Goal: Task Accomplishment & Management: Manage account settings

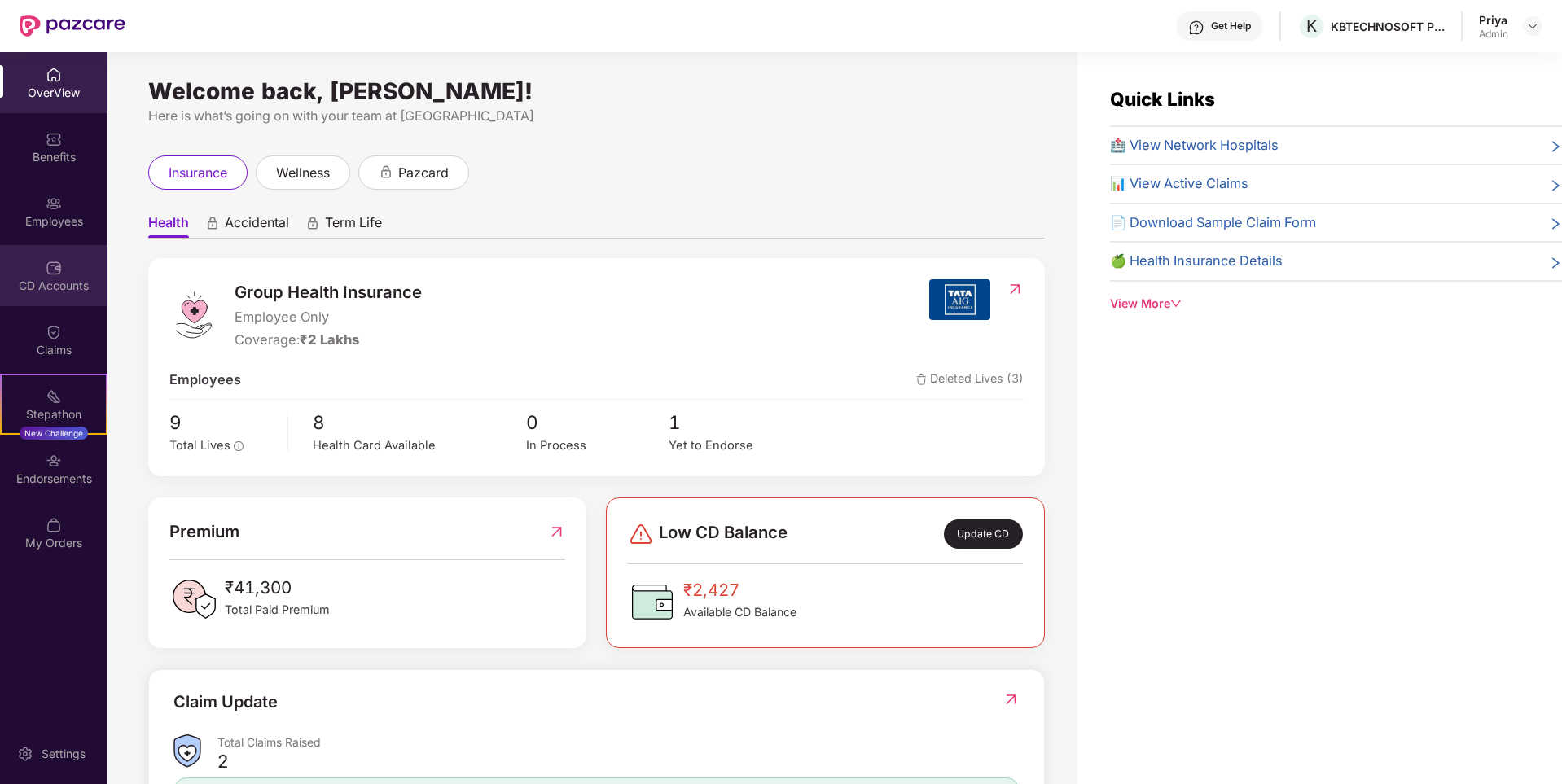
click at [46, 273] on img at bounding box center [53, 268] width 16 height 16
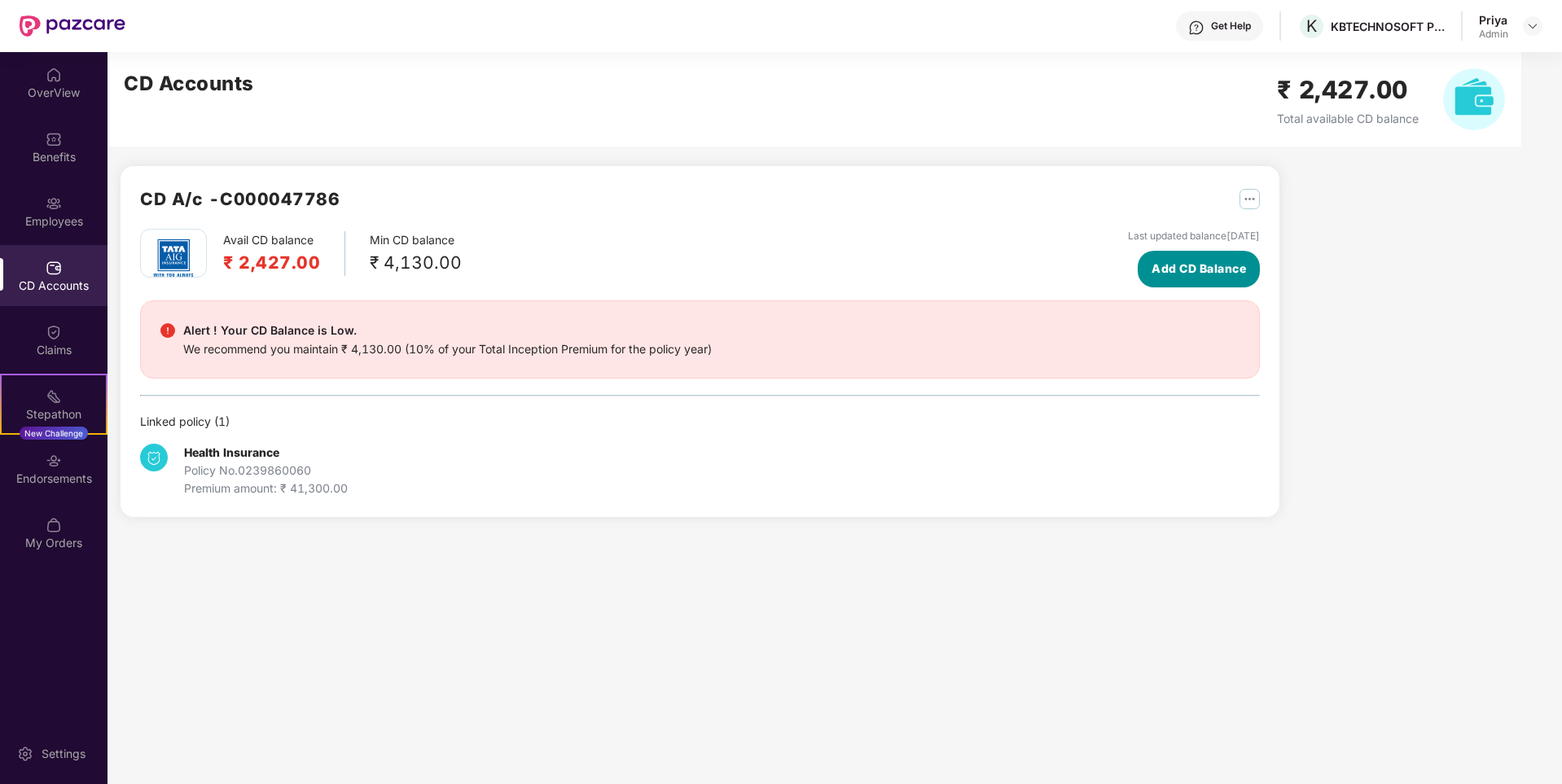
click at [1198, 271] on span "Add CD Balance" at bounding box center [1199, 269] width 94 height 18
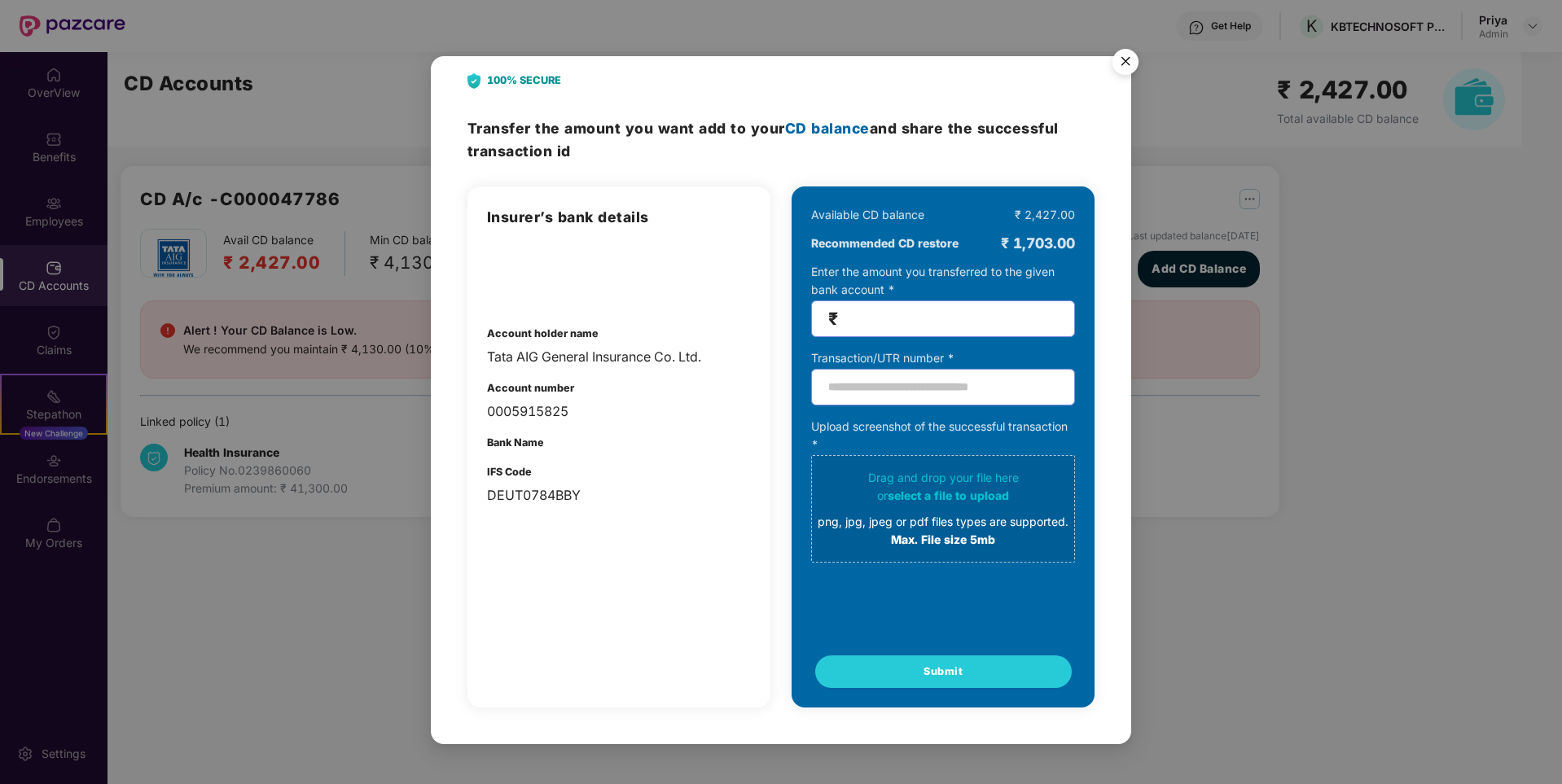
click at [878, 318] on input "number" at bounding box center [949, 319] width 216 height 19
type input "***"
click at [914, 383] on input "text" at bounding box center [943, 386] width 263 height 36
click at [894, 389] on input "text" at bounding box center [943, 386] width 263 height 36
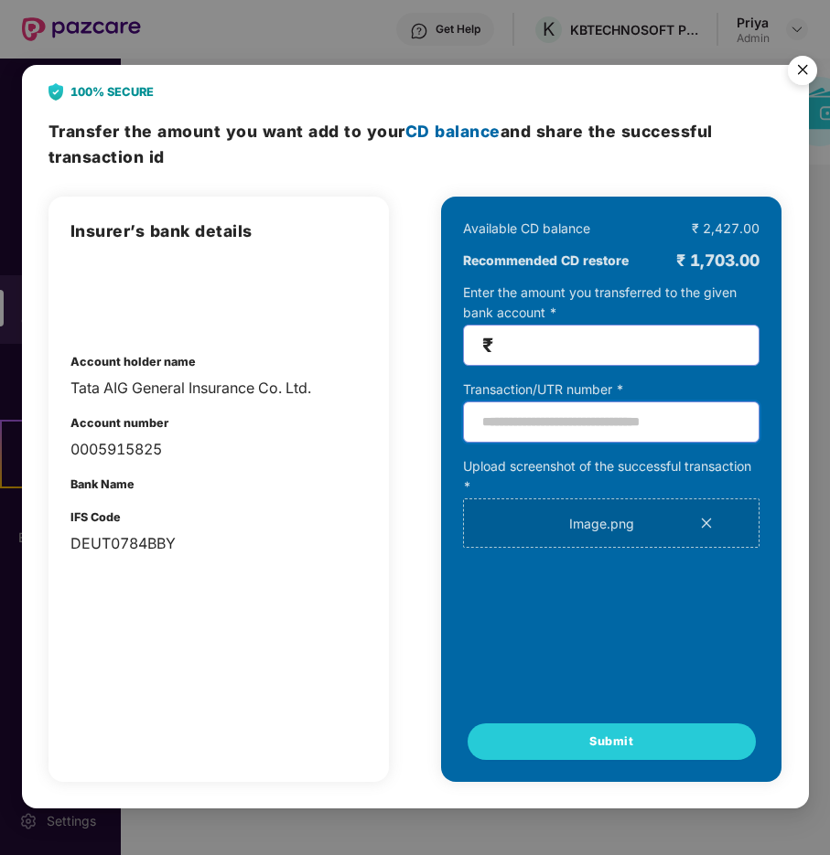
click at [607, 425] on input "text" at bounding box center [611, 422] width 296 height 41
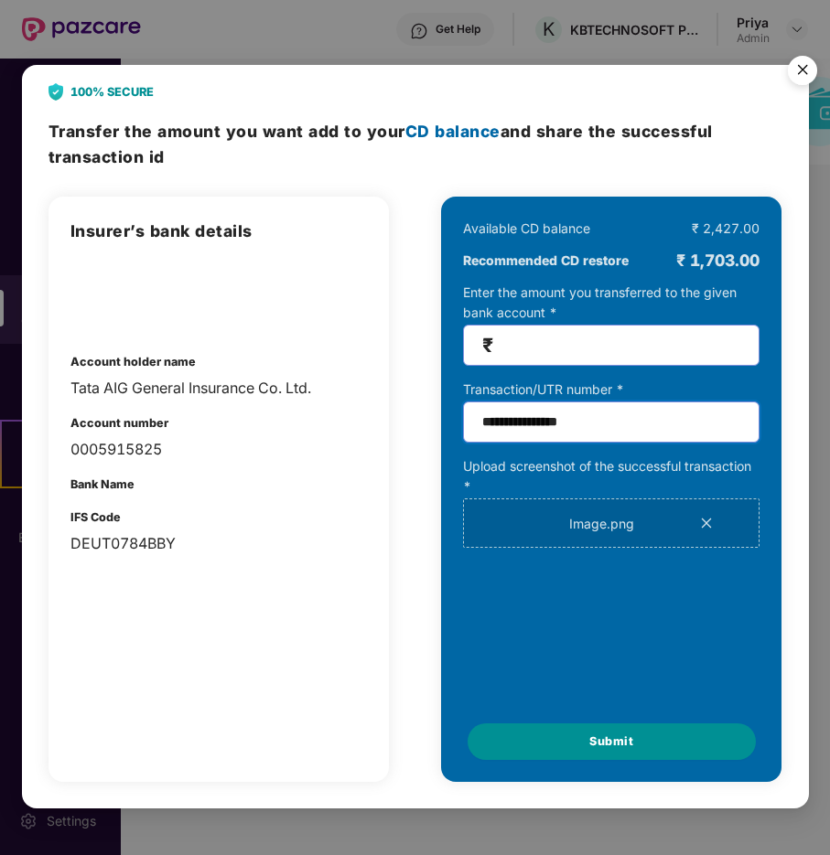
type input "**********"
click at [577, 738] on button "Submit" at bounding box center [612, 742] width 288 height 37
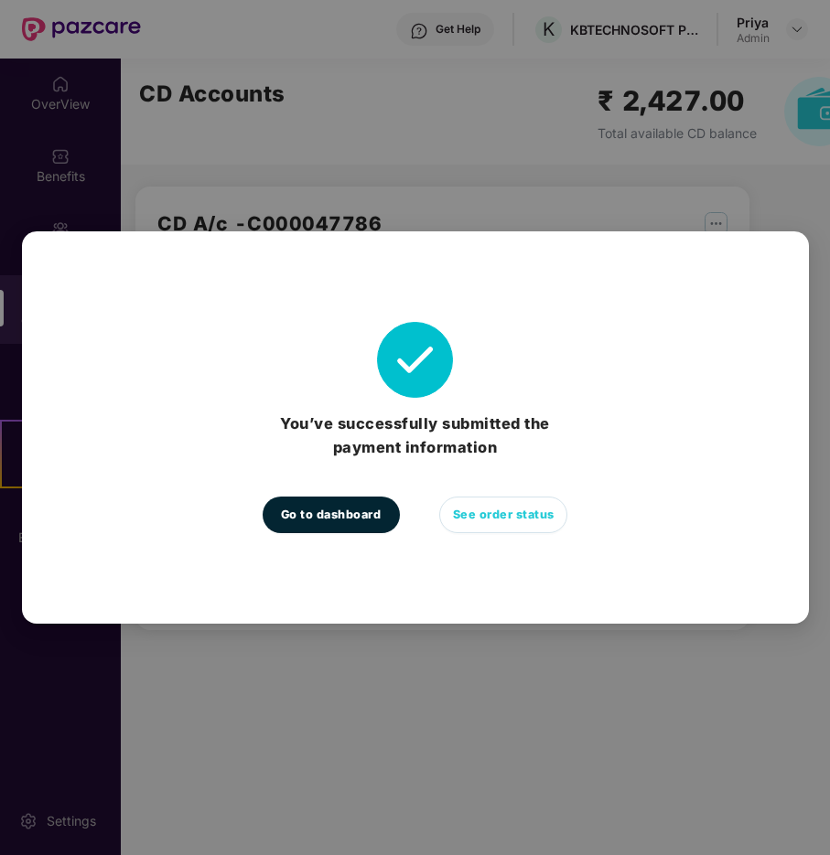
click at [534, 501] on button "See order status" at bounding box center [503, 515] width 128 height 37
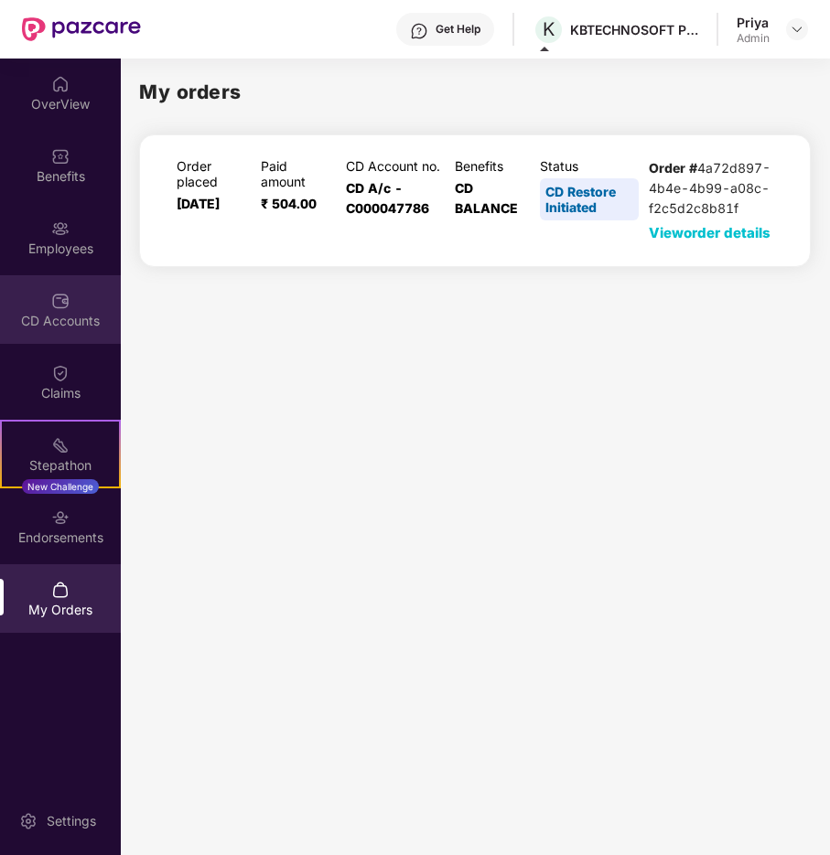
click at [58, 294] on img at bounding box center [60, 301] width 18 height 18
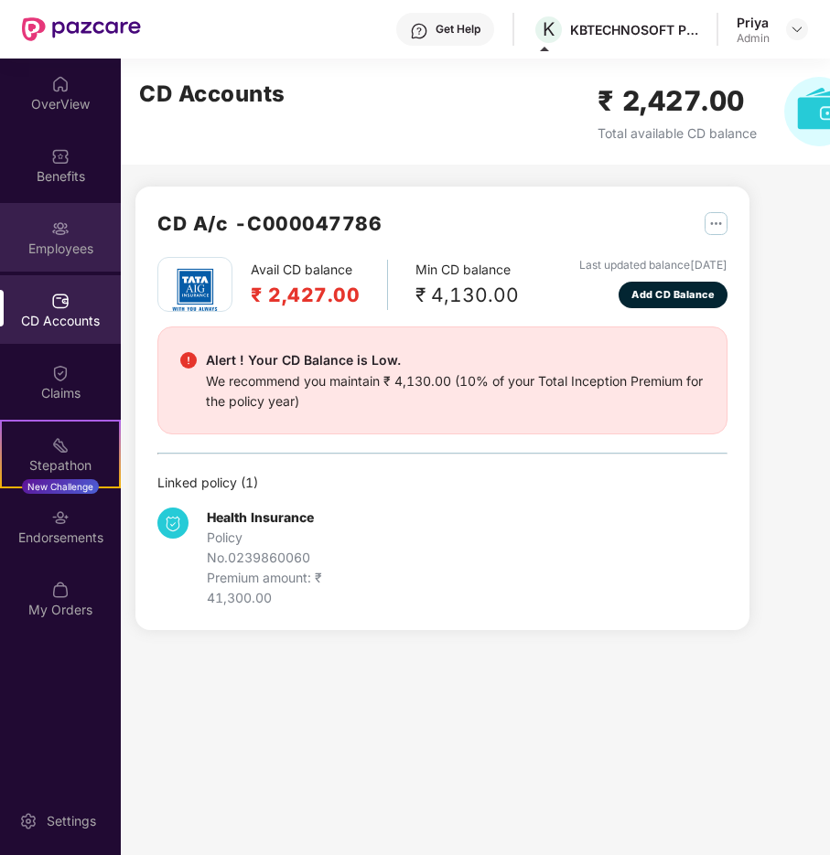
click at [41, 233] on div "Employees" at bounding box center [60, 237] width 121 height 69
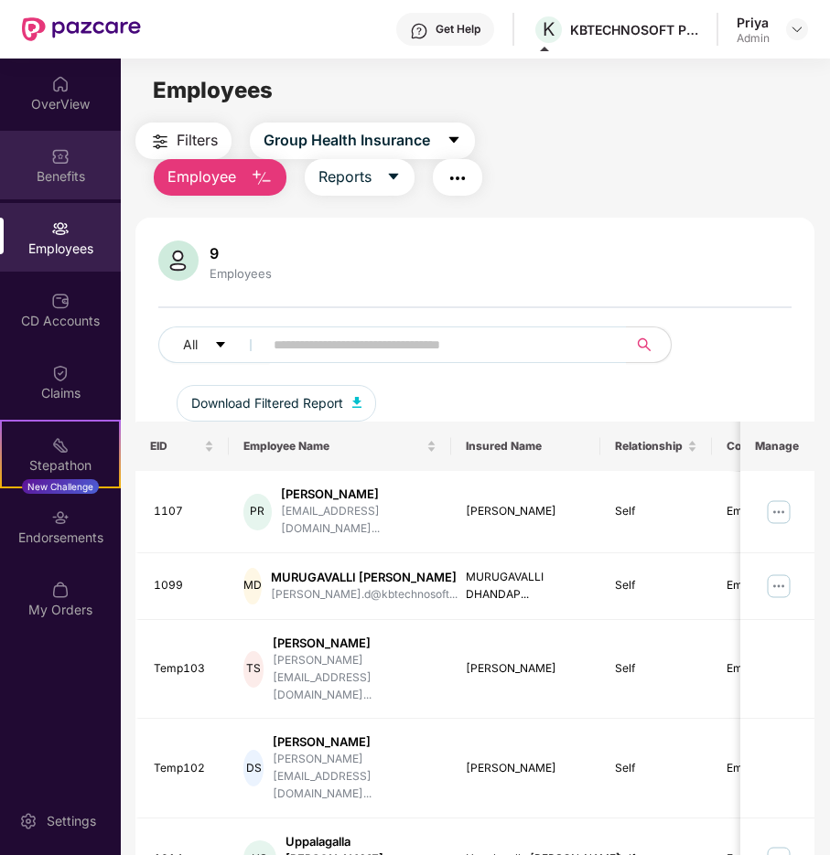
click at [54, 157] on img at bounding box center [60, 156] width 18 height 18
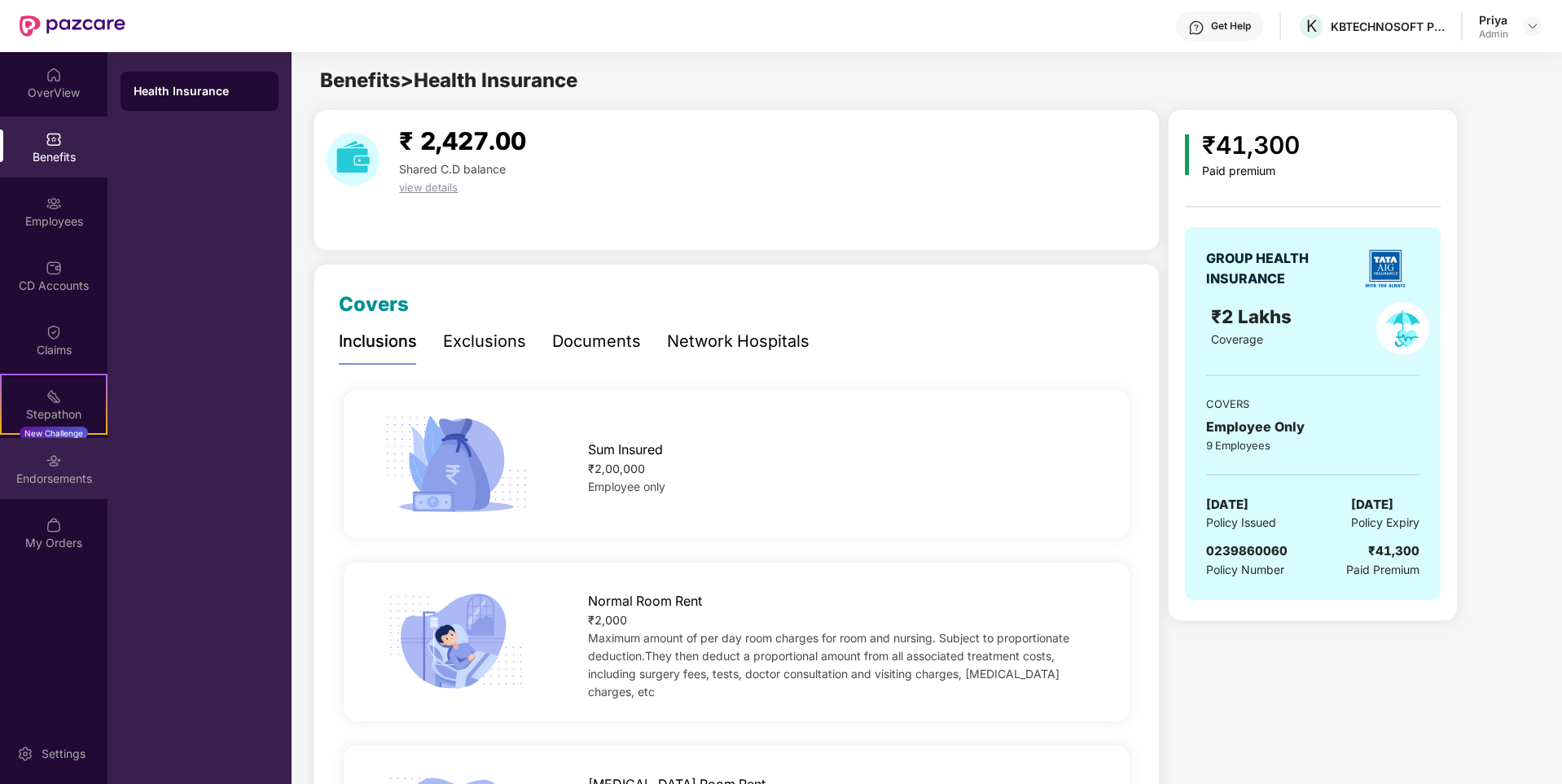
click at [52, 480] on div "Endorsements" at bounding box center [53, 479] width 108 height 16
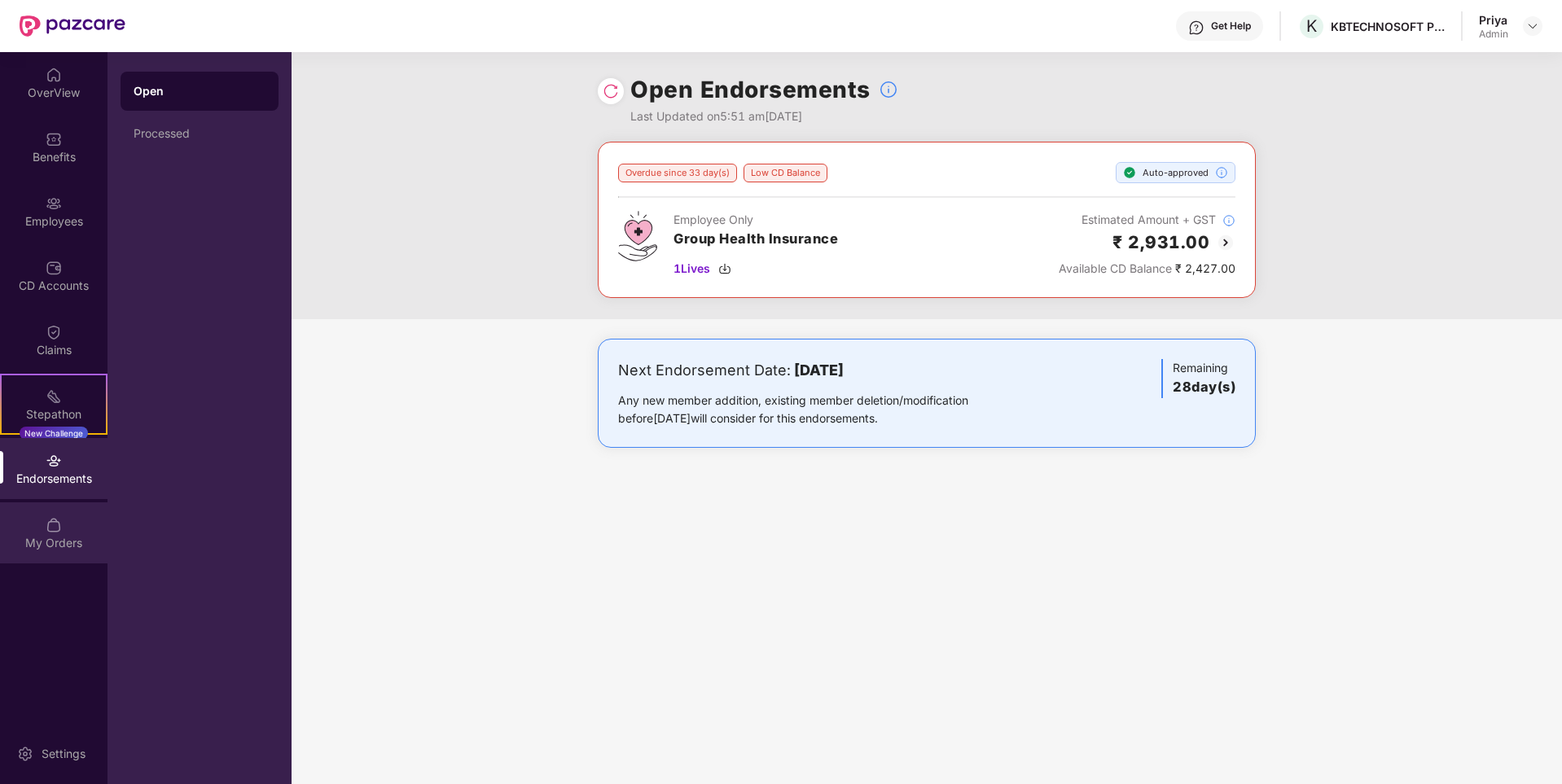
click at [41, 536] on div "My Orders" at bounding box center [53, 543] width 108 height 16
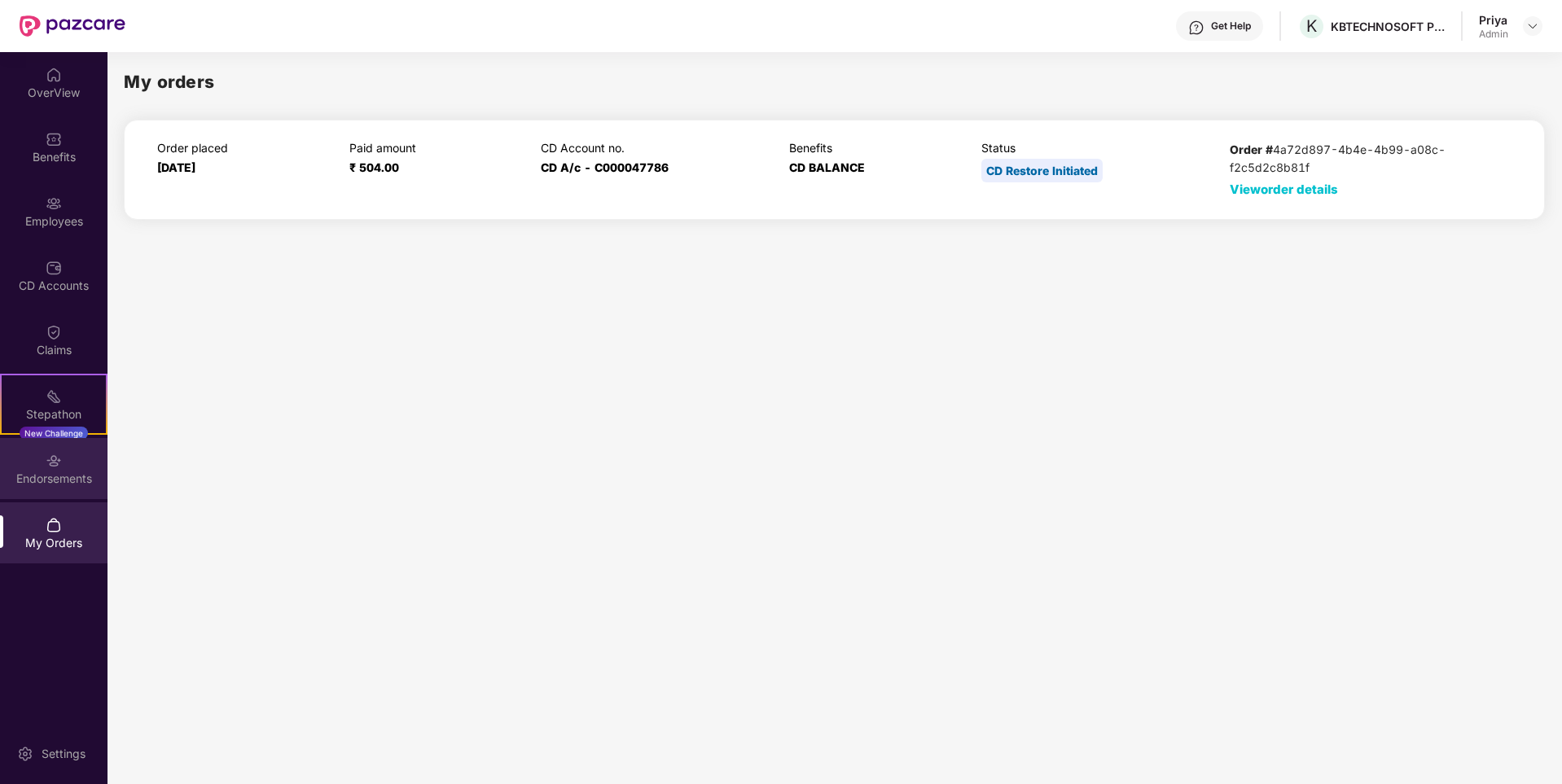
click at [47, 449] on div "Endorsements" at bounding box center [53, 468] width 108 height 61
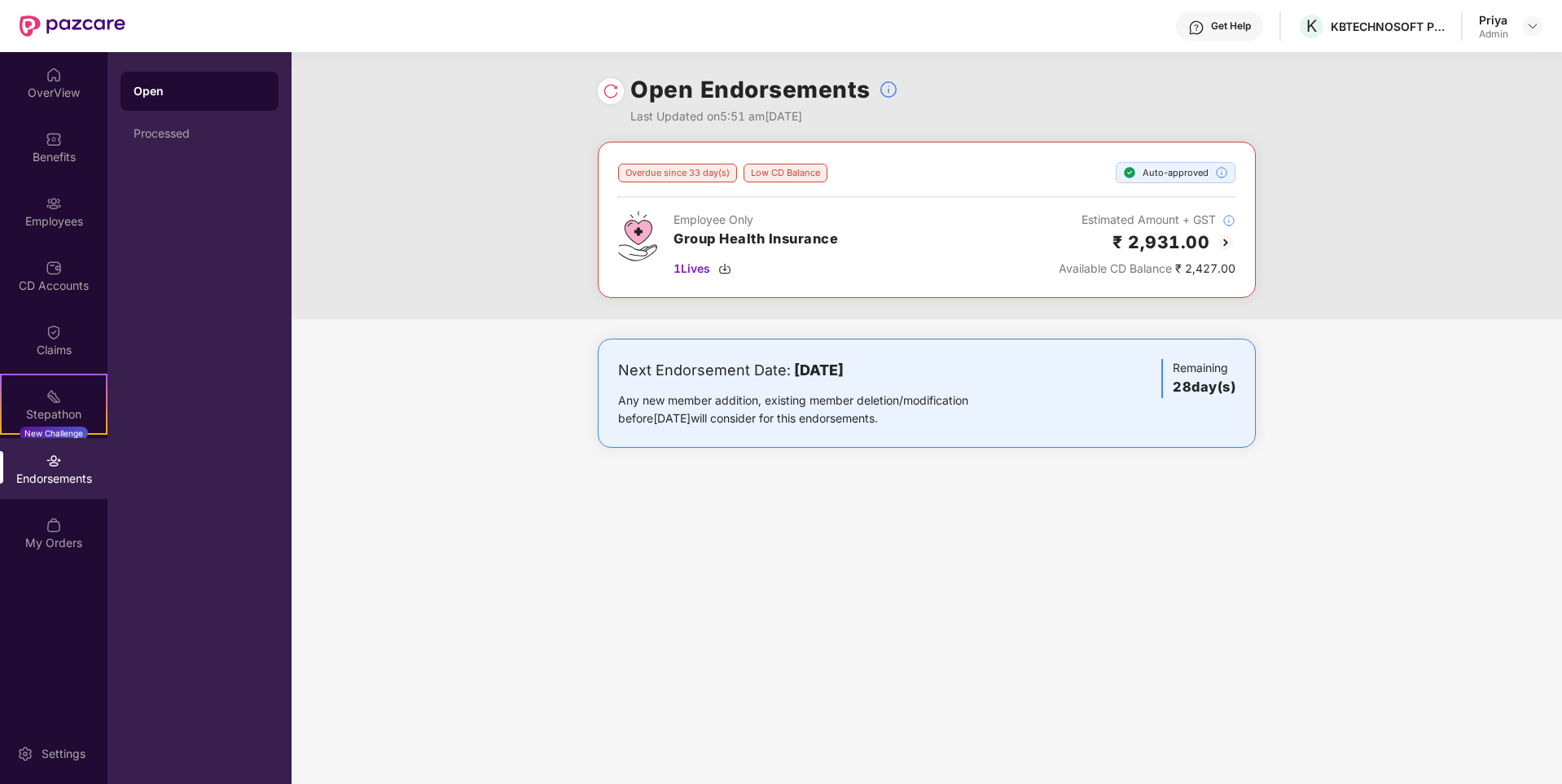
click at [1224, 237] on img at bounding box center [1226, 243] width 20 height 20
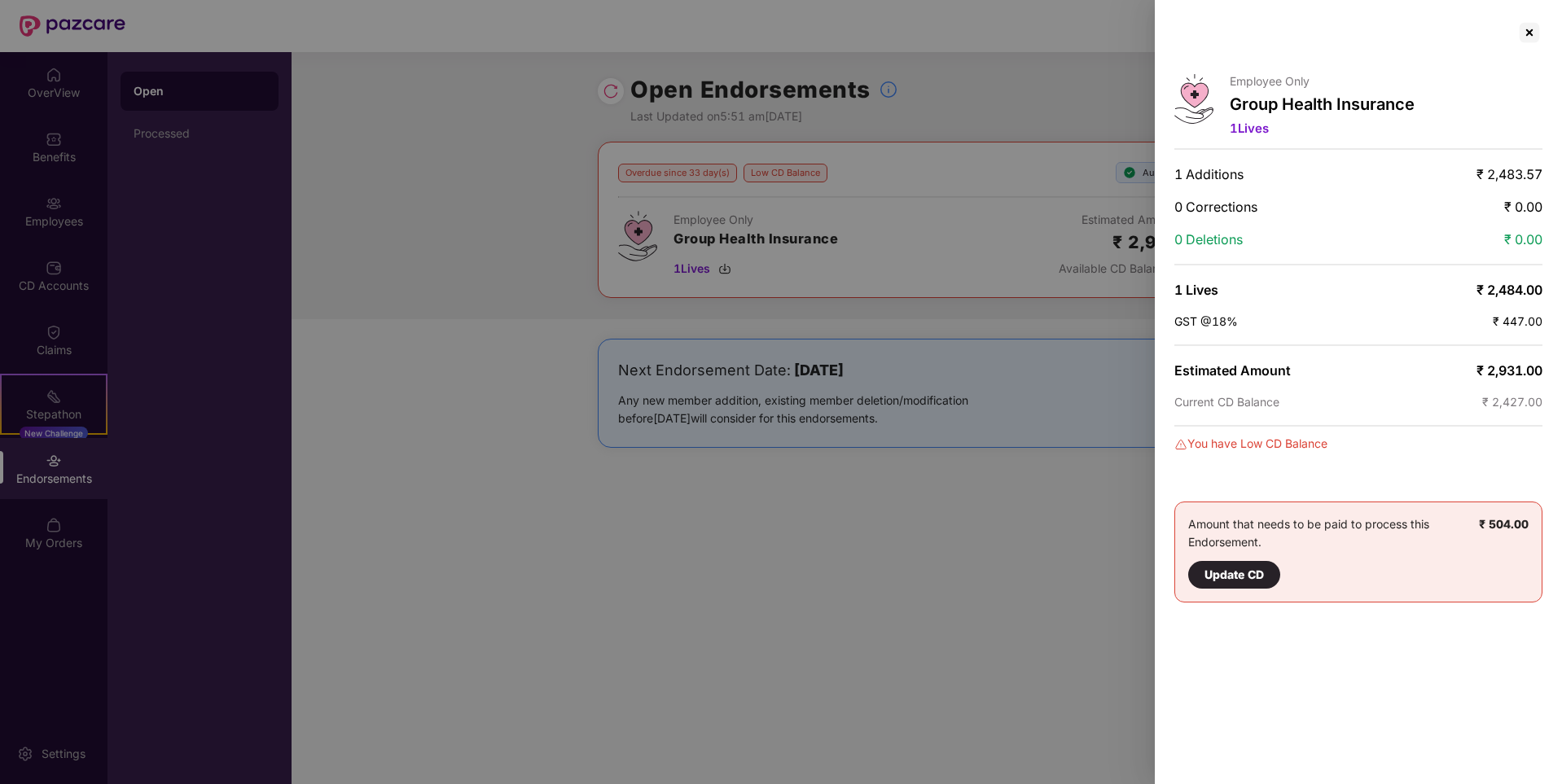
click at [1259, 578] on div "Update CD" at bounding box center [1234, 575] width 60 height 18
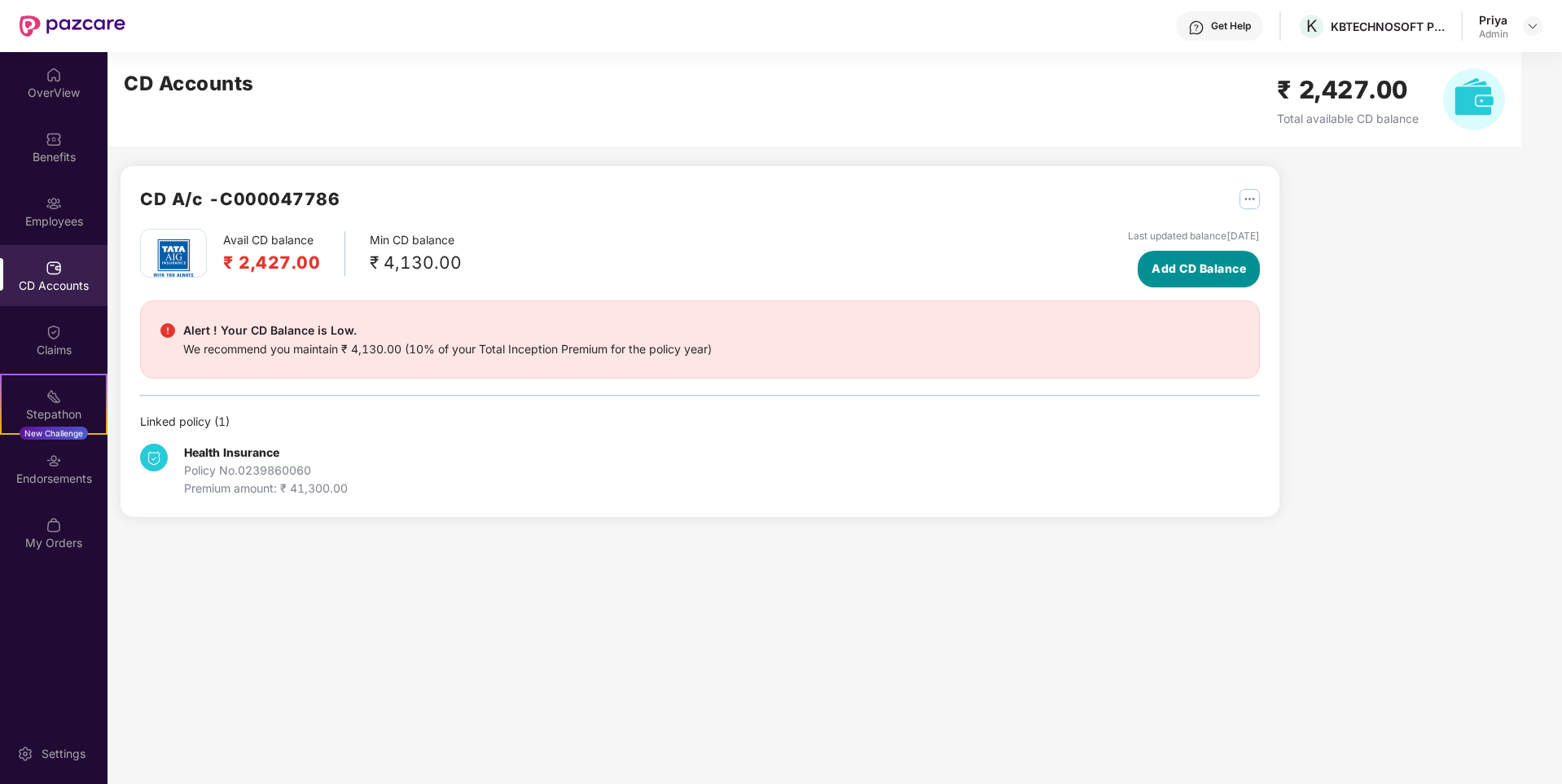
click at [1178, 263] on span "Add CD Balance" at bounding box center [1199, 269] width 94 height 18
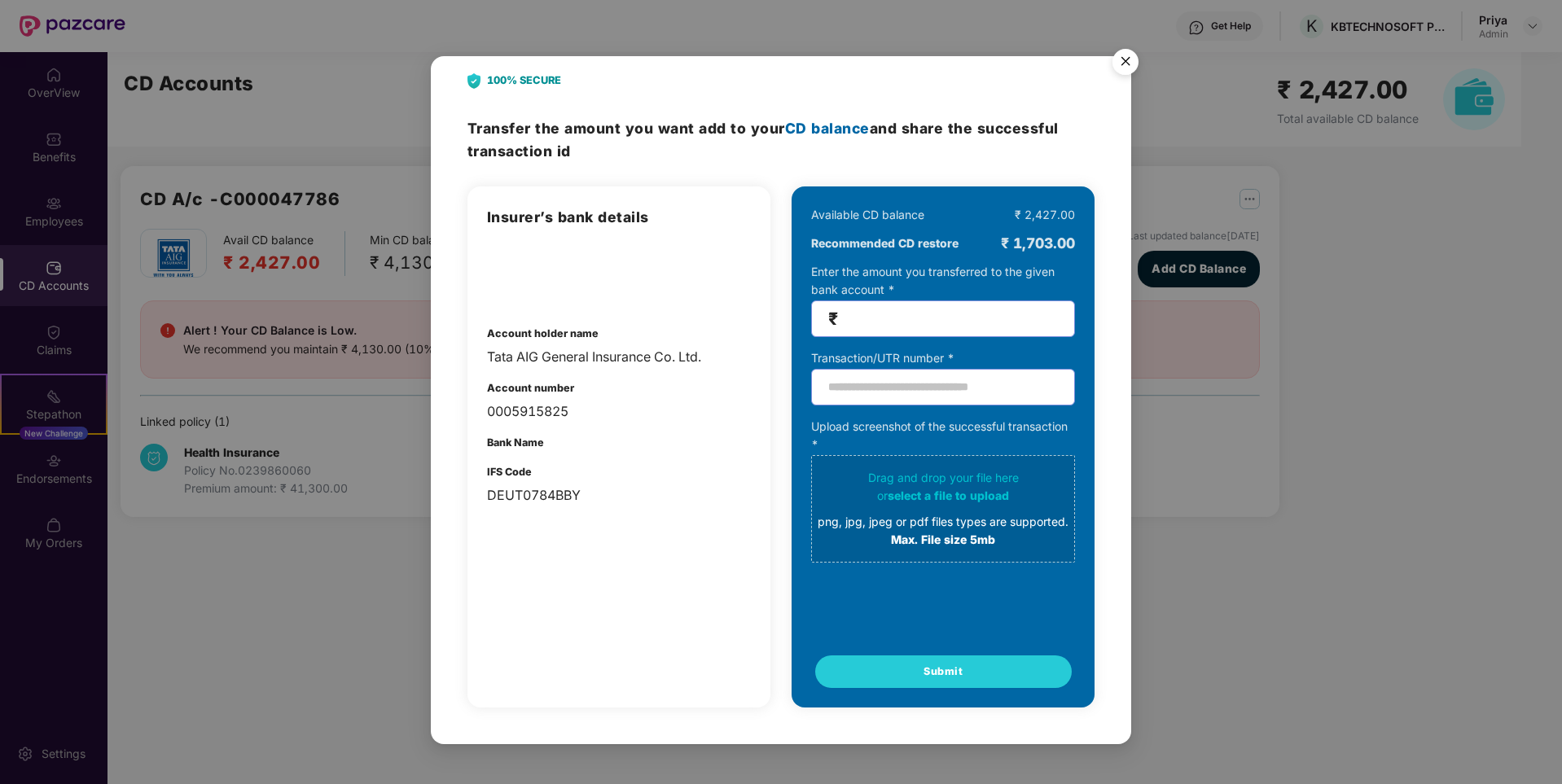
click at [1129, 56] on img "Close" at bounding box center [1125, 64] width 45 height 45
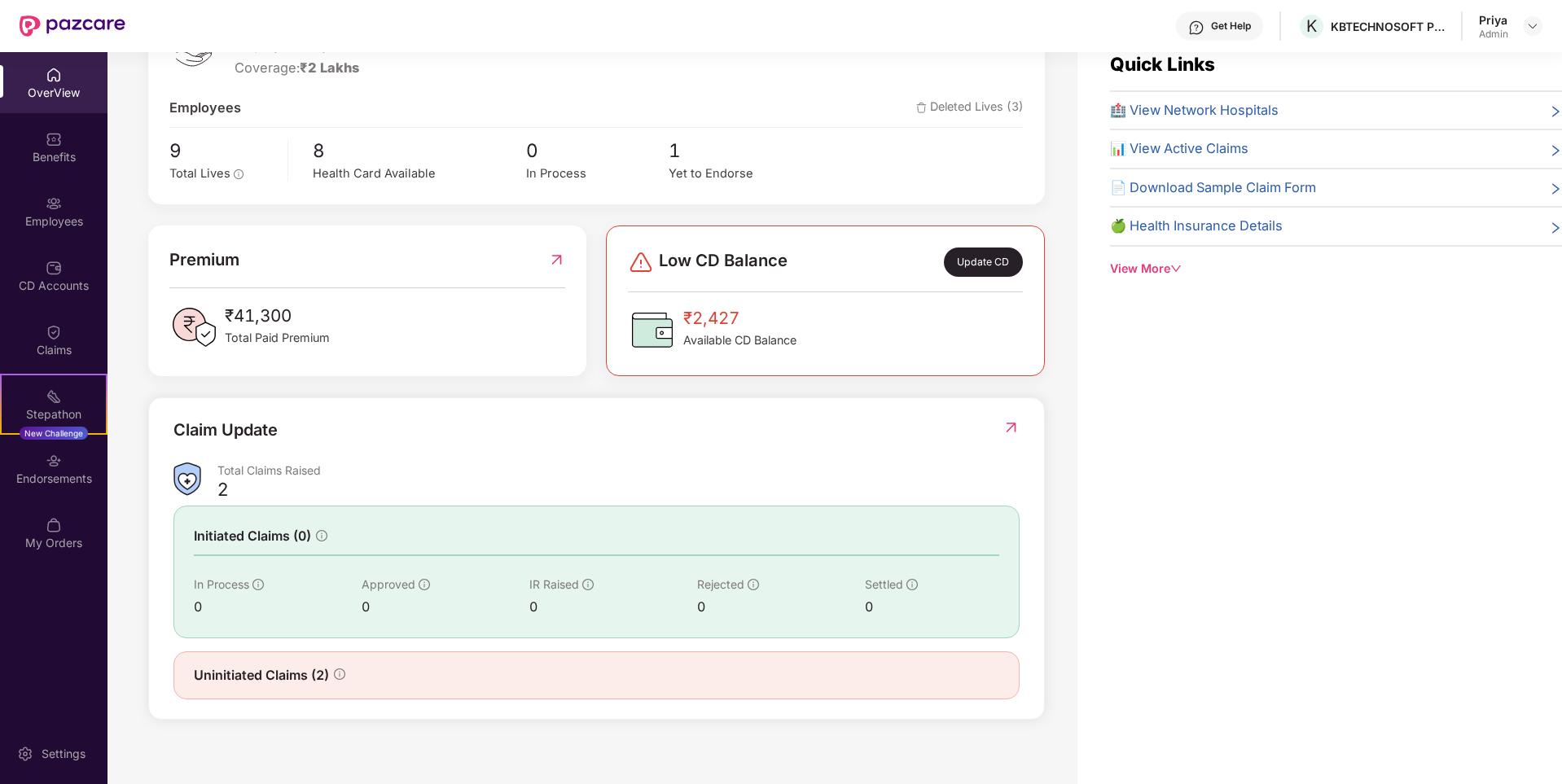
scroll to position [53, 0]
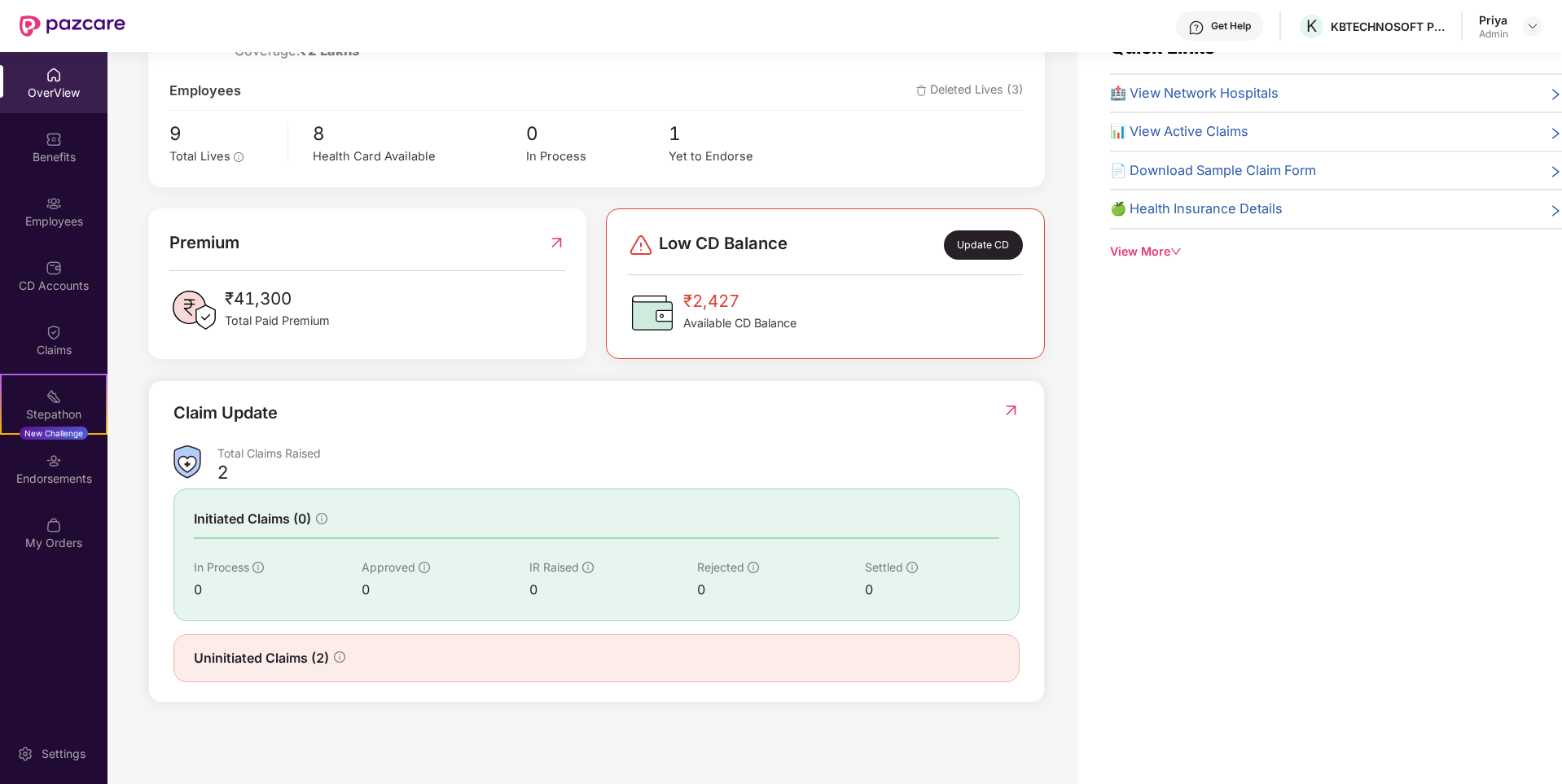
click at [411, 655] on div "Uninitiated Claims (2)" at bounding box center [596, 658] width 805 height 20
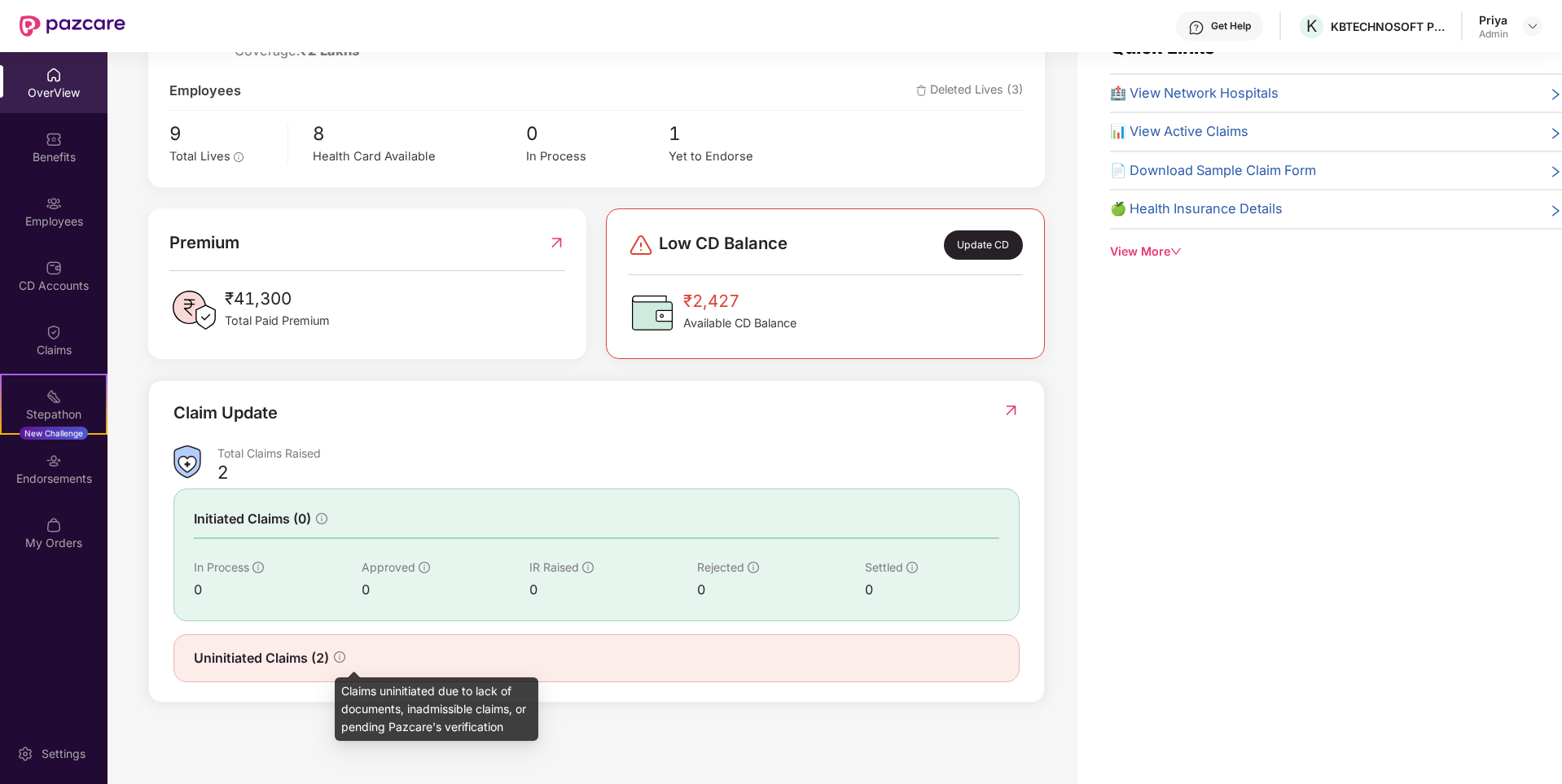
click at [340, 656] on icon "info-circle" at bounding box center [339, 657] width 12 height 12
click at [344, 660] on icon "info-circle" at bounding box center [339, 657] width 12 height 12
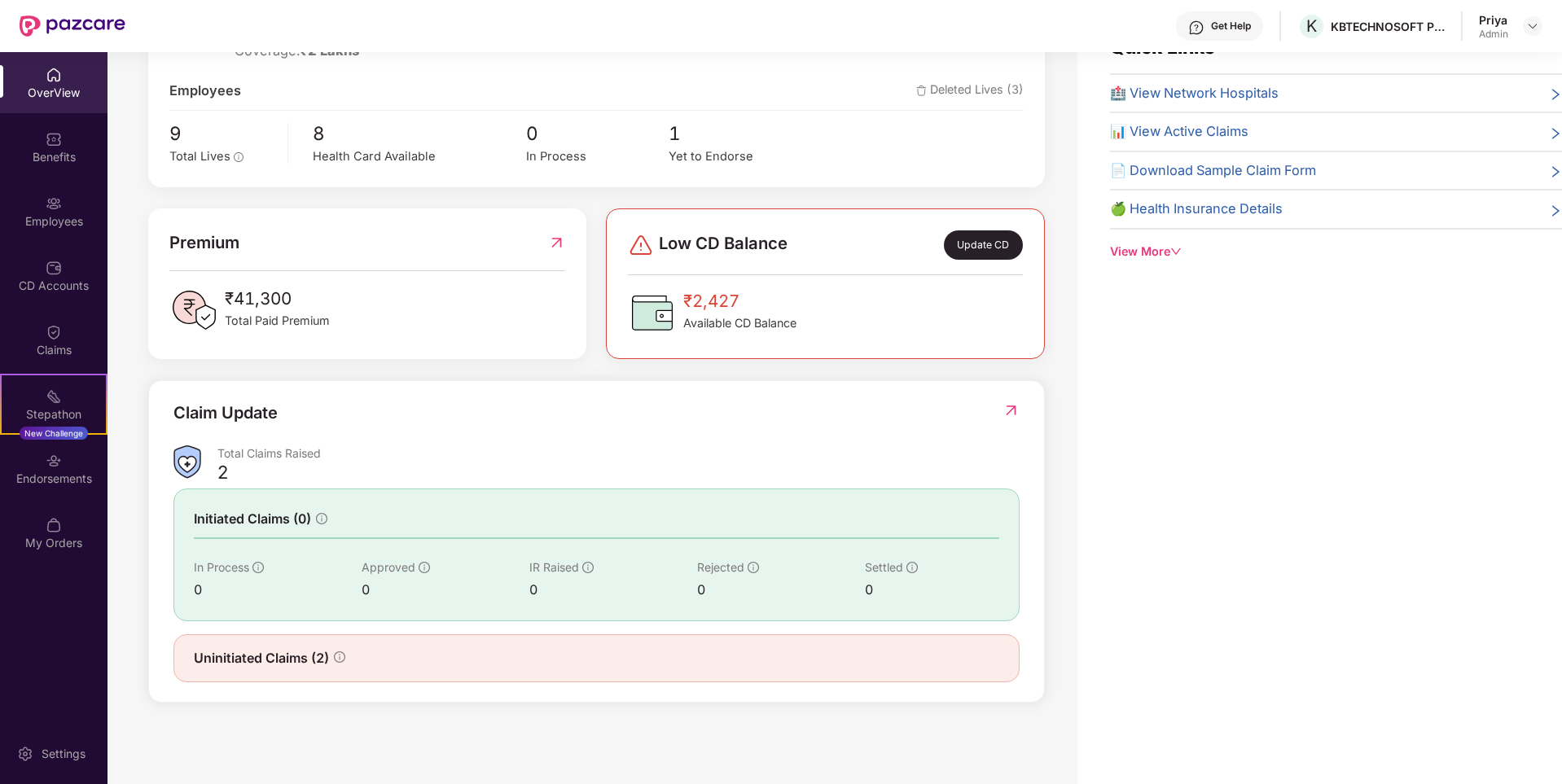
click at [359, 586] on div "0" at bounding box center [278, 589] width 167 height 20
click at [72, 459] on div "Endorsements" at bounding box center [53, 468] width 108 height 61
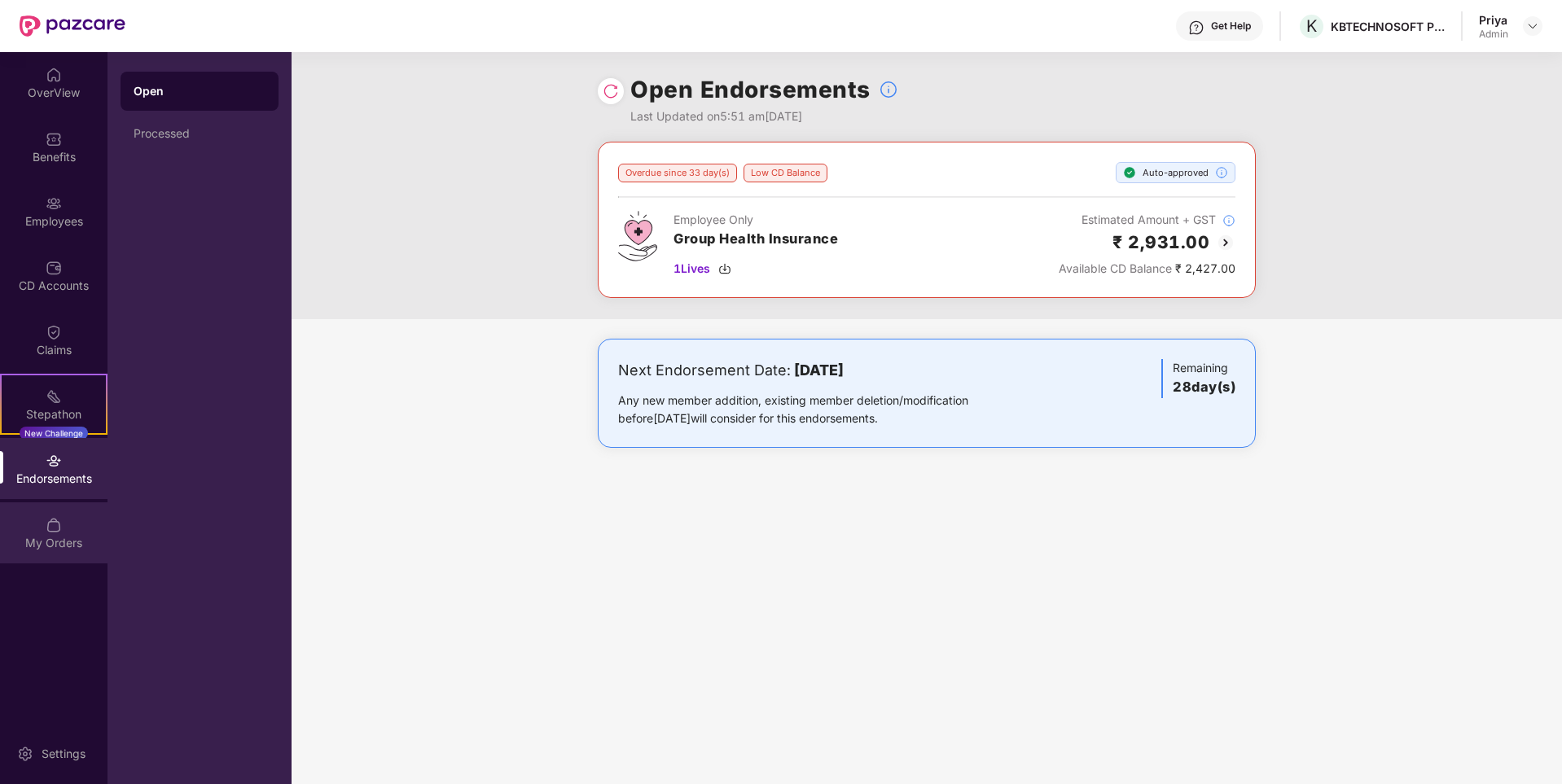
click at [40, 519] on div "My Orders" at bounding box center [53, 532] width 108 height 61
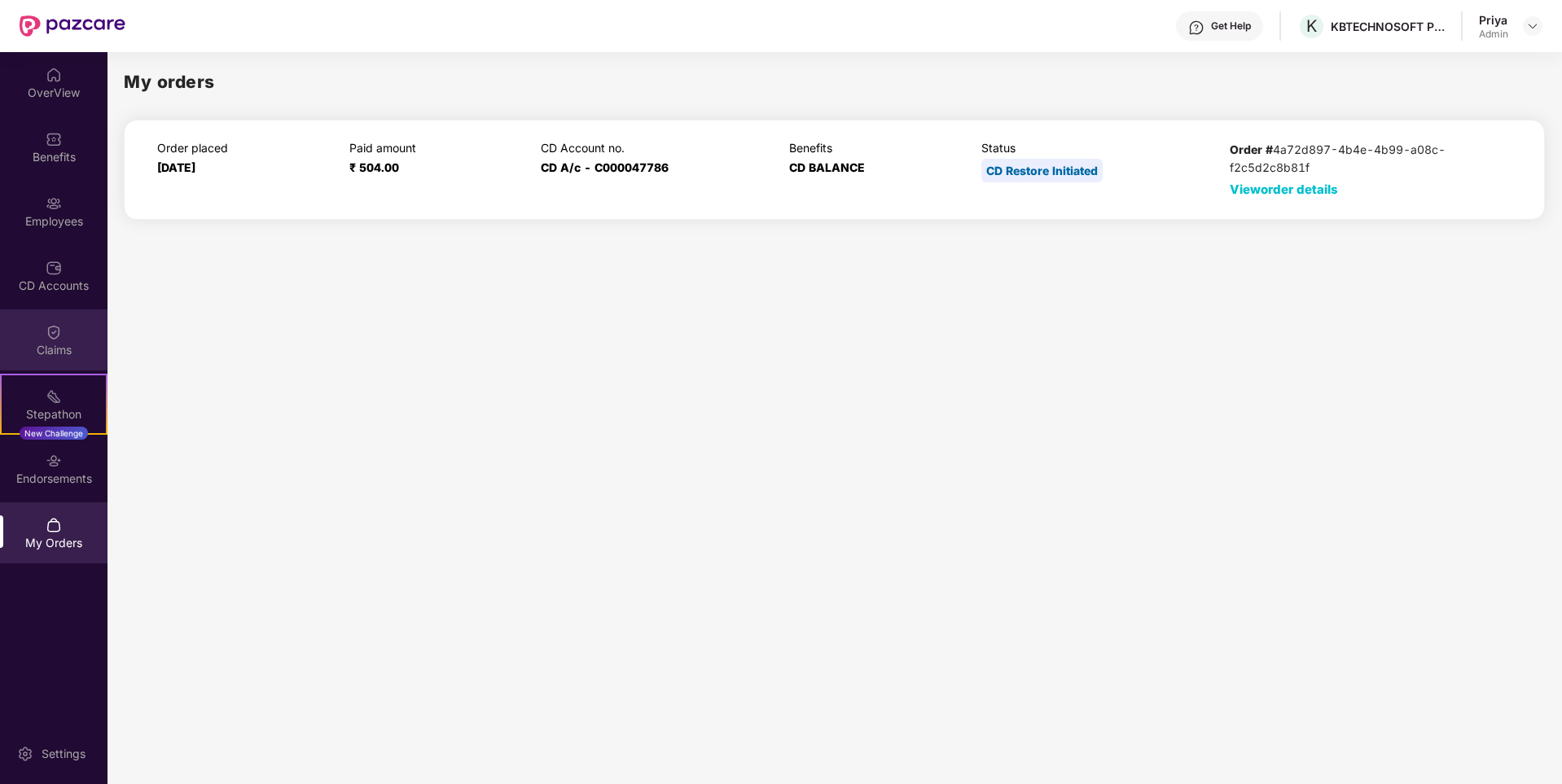
click at [35, 326] on div "Claims" at bounding box center [53, 340] width 108 height 61
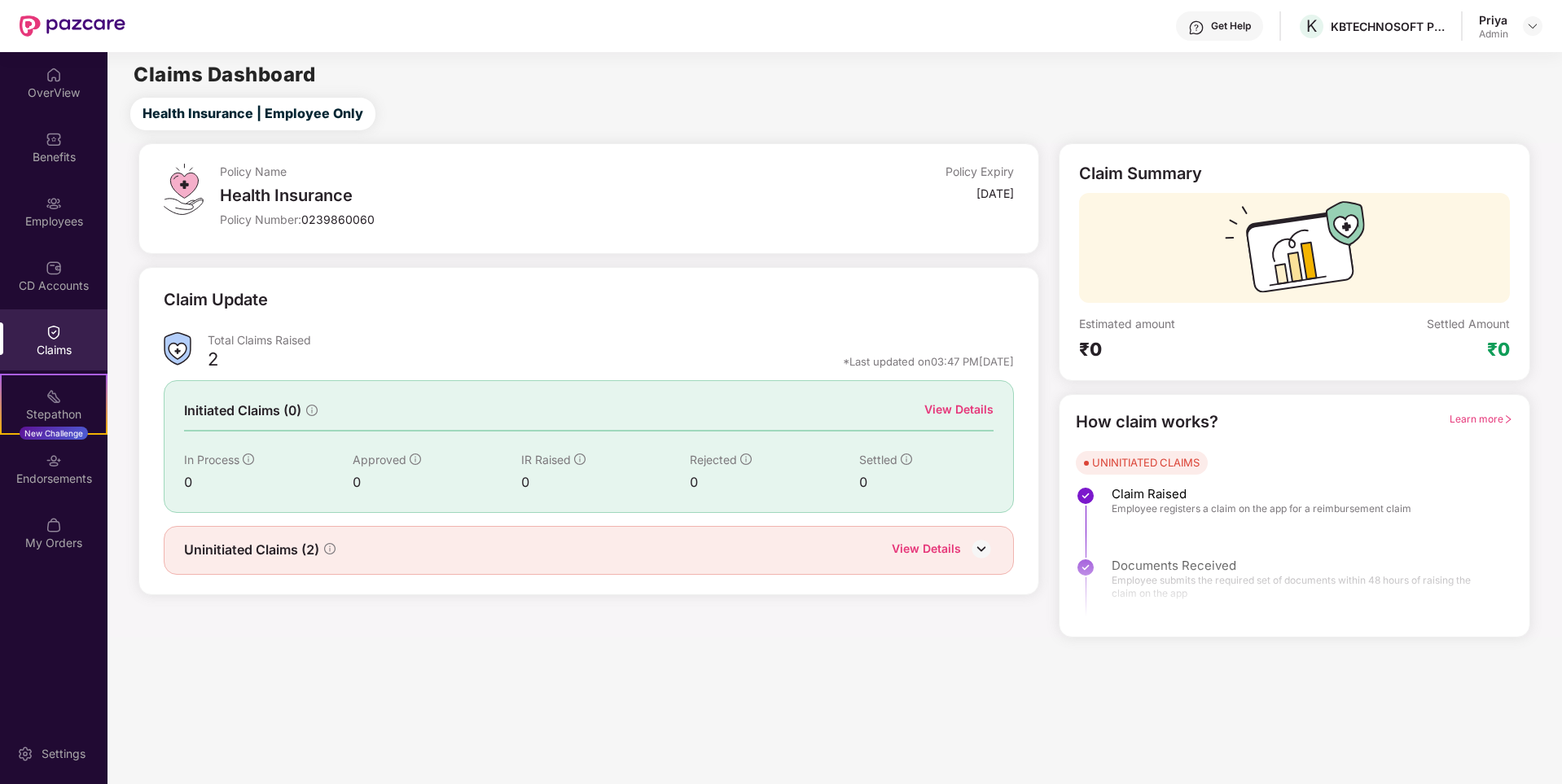
click at [984, 554] on img at bounding box center [981, 548] width 24 height 24
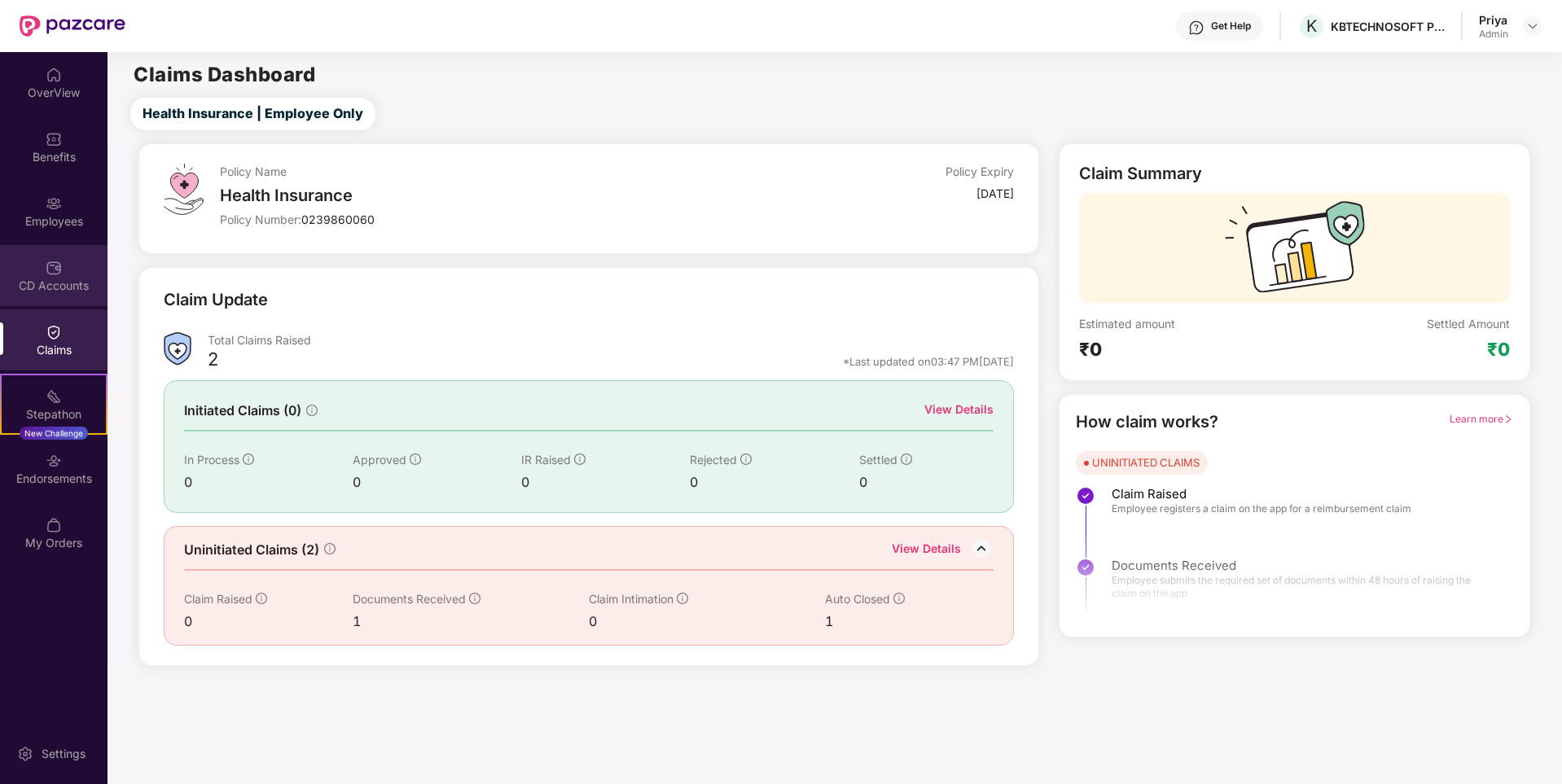
click at [37, 264] on div "CD Accounts" at bounding box center [53, 275] width 108 height 61
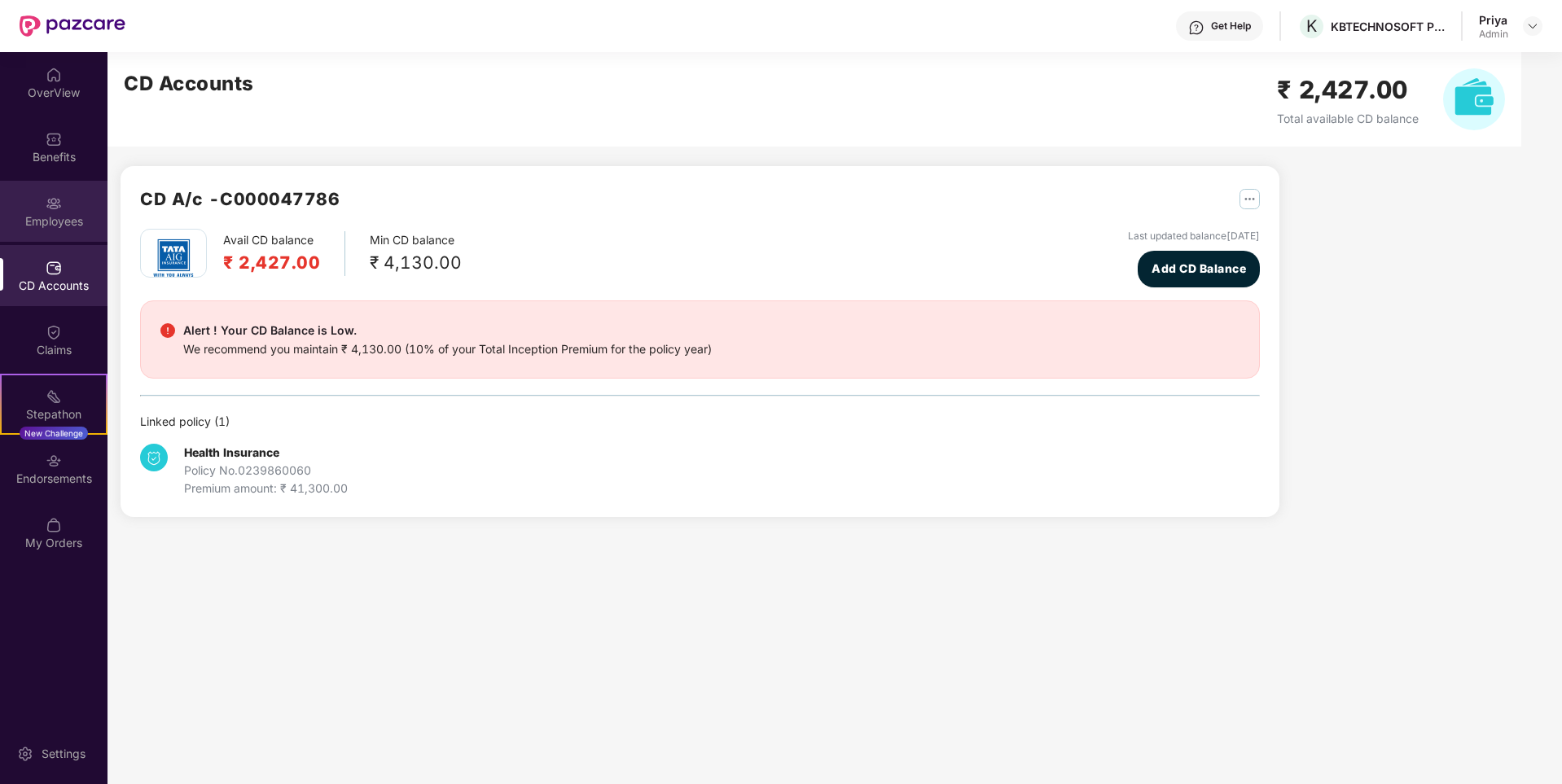
click at [46, 214] on div "Employees" at bounding box center [53, 222] width 108 height 16
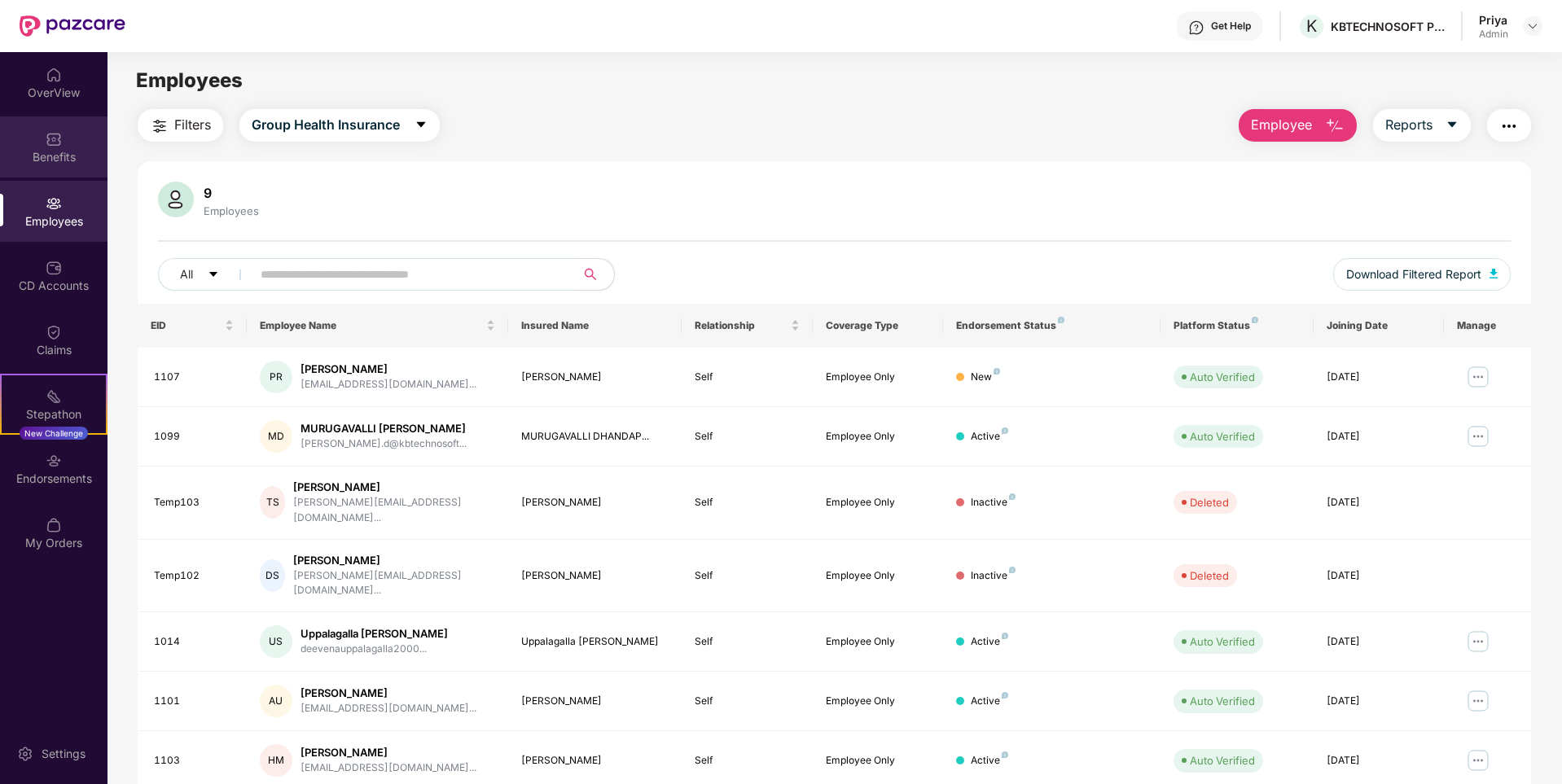
click at [47, 138] on img at bounding box center [53, 139] width 16 height 16
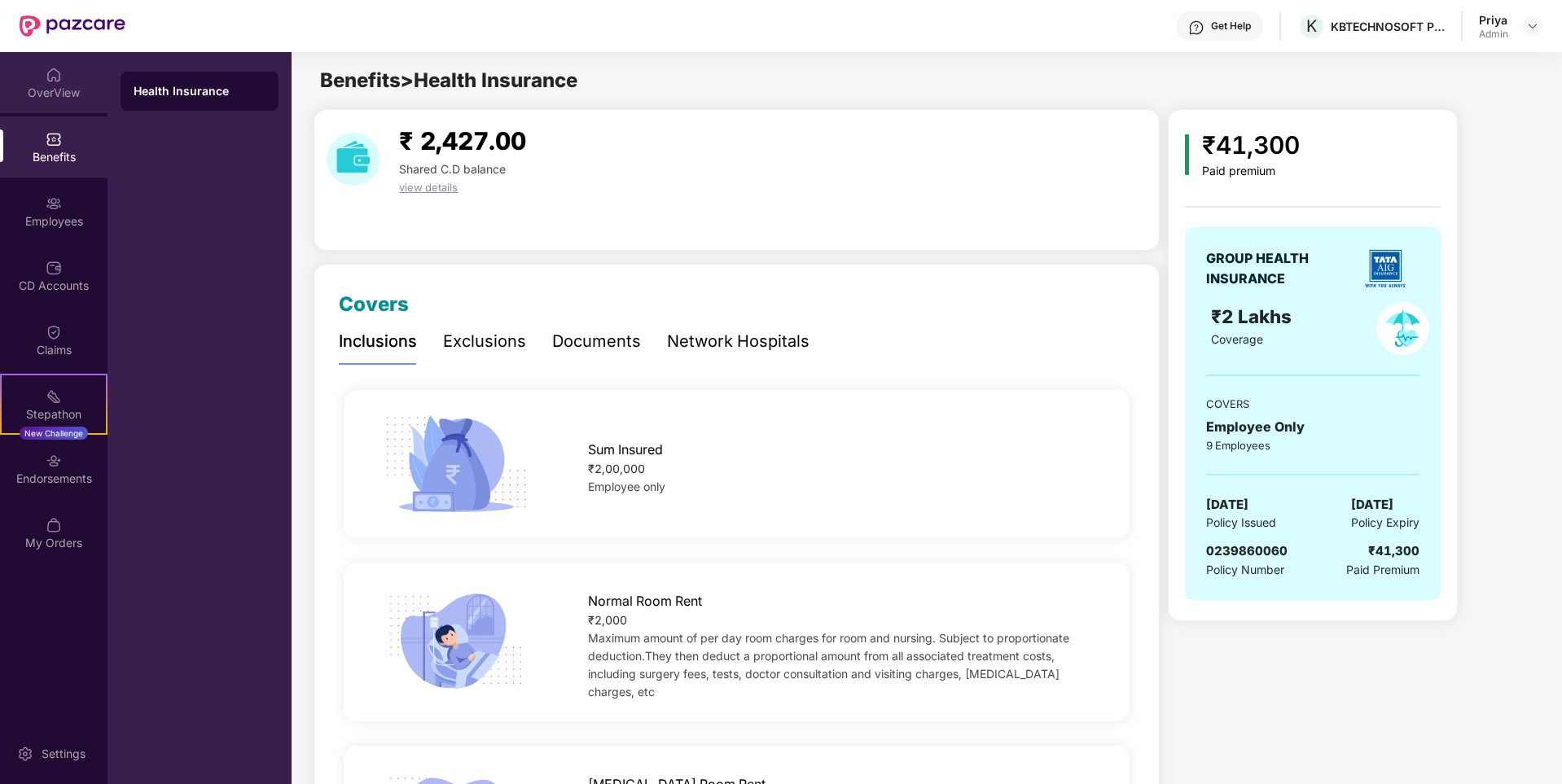
click at [62, 78] on div "OverView" at bounding box center [53, 83] width 108 height 61
